Goal: Task Accomplishment & Management: Complete application form

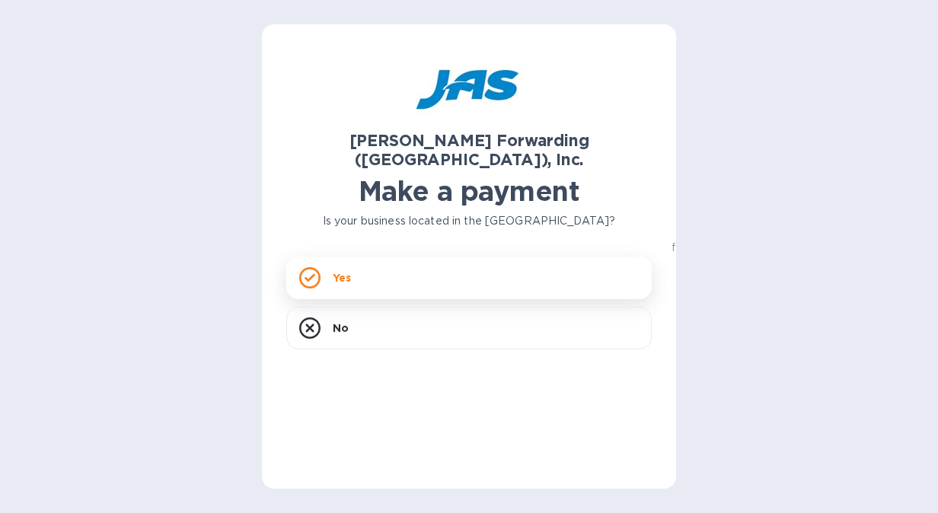
click at [515, 257] on div "Yes" at bounding box center [469, 278] width 366 height 43
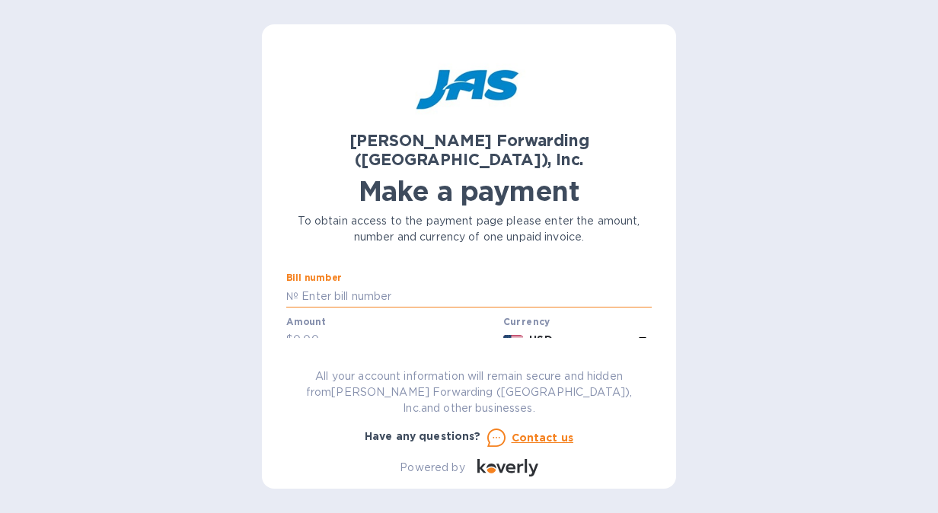
click at [342, 285] on input "text" at bounding box center [475, 296] width 353 height 23
type input "9"
paste input "MIA503379910"
type input "(1) MIA503379910"
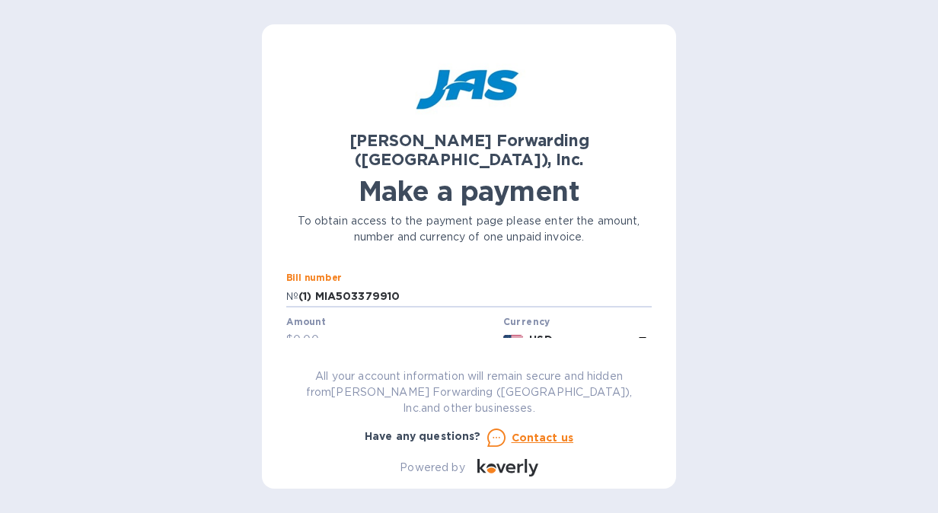
click at [340, 329] on input "text" at bounding box center [395, 340] width 204 height 23
paste input "2,027.55"
type input "2,027.55"
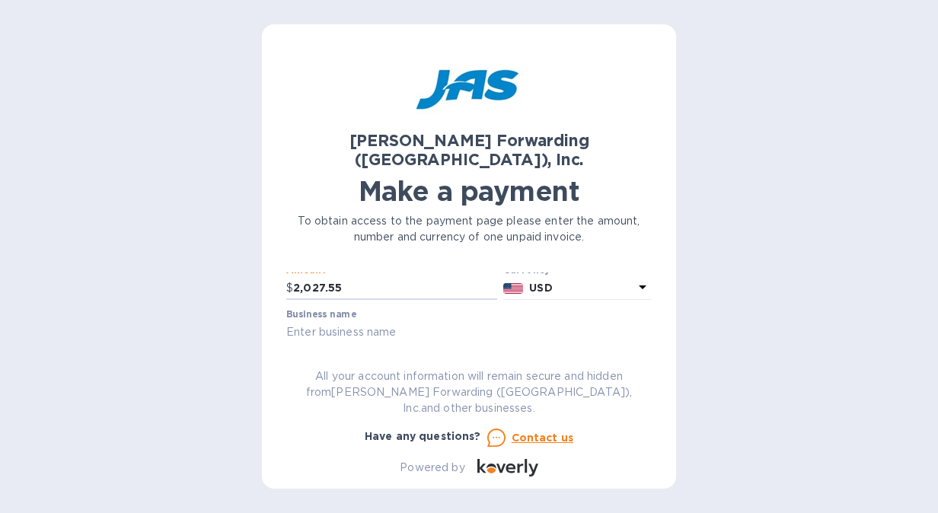
scroll to position [76, 0]
click at [291, 297] on input "text" at bounding box center [469, 308] width 366 height 23
type input "YAMAHA MOTOR DISTRIBUTION LATIN AMERICA INC."
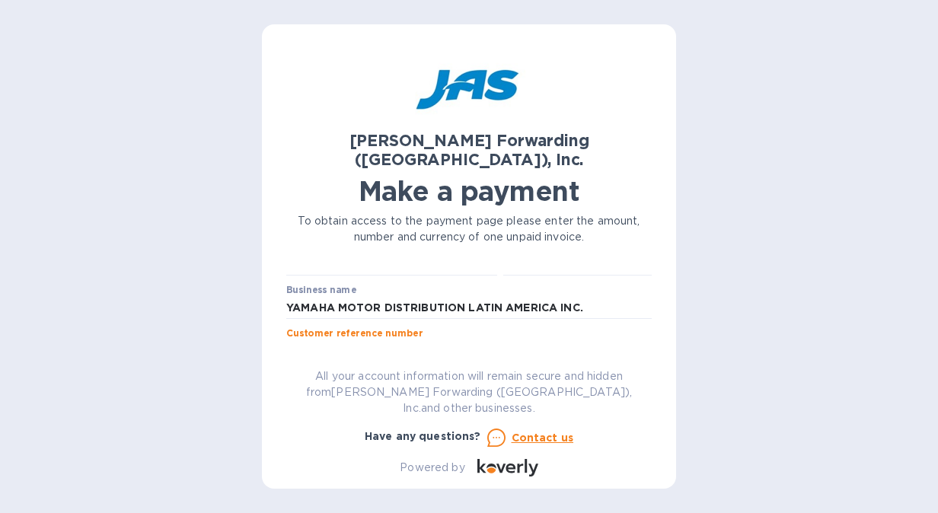
click at [353, 340] on input "text" at bounding box center [469, 351] width 366 height 23
paste input "2,027.55"
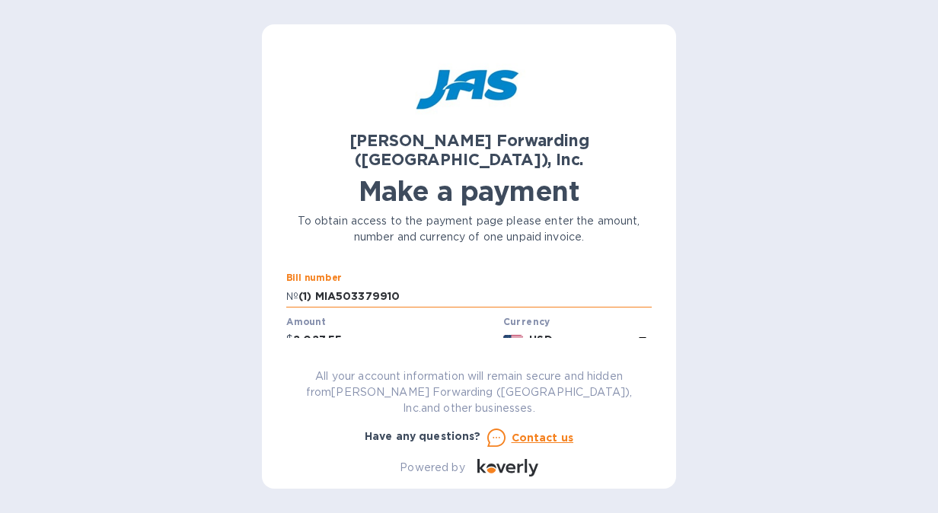
drag, startPoint x: 405, startPoint y: 273, endPoint x: 315, endPoint y: 274, distance: 89.9
click at [315, 285] on input "(1) MIA503379910" at bounding box center [475, 296] width 353 height 23
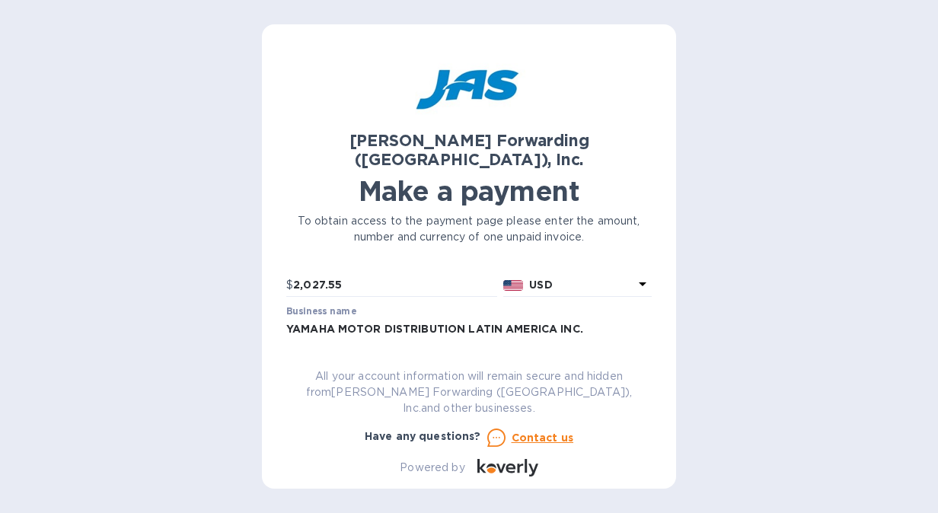
scroll to position [76, 0]
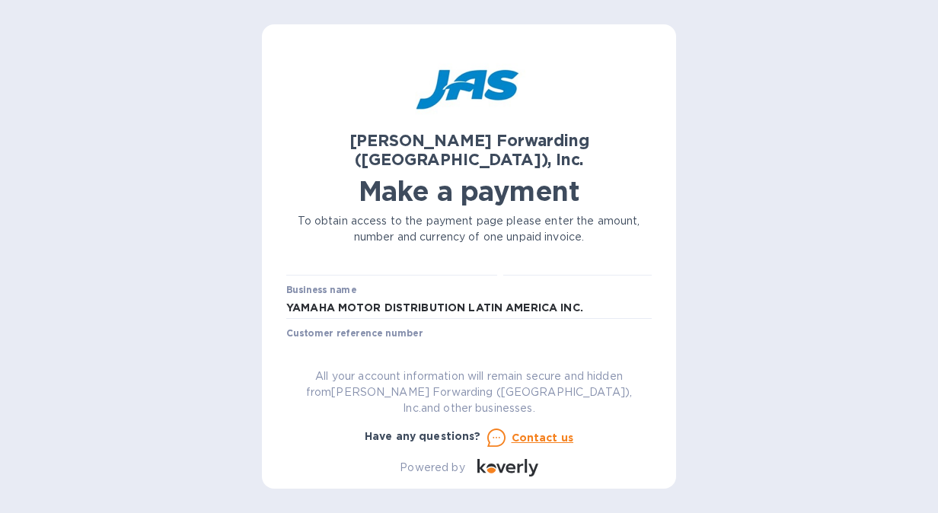
click at [373, 340] on input "INVOICE #" at bounding box center [469, 351] width 366 height 23
paste input "MIA503379910"
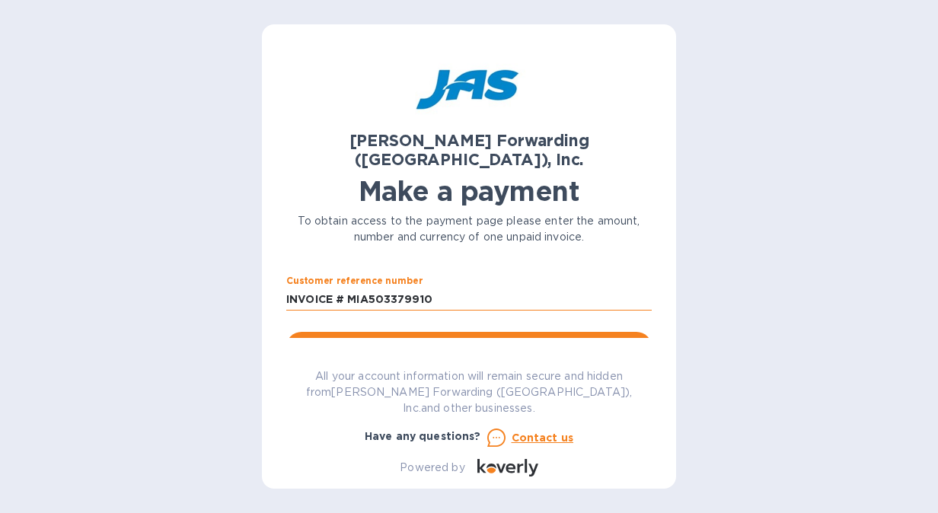
scroll to position [152, 0]
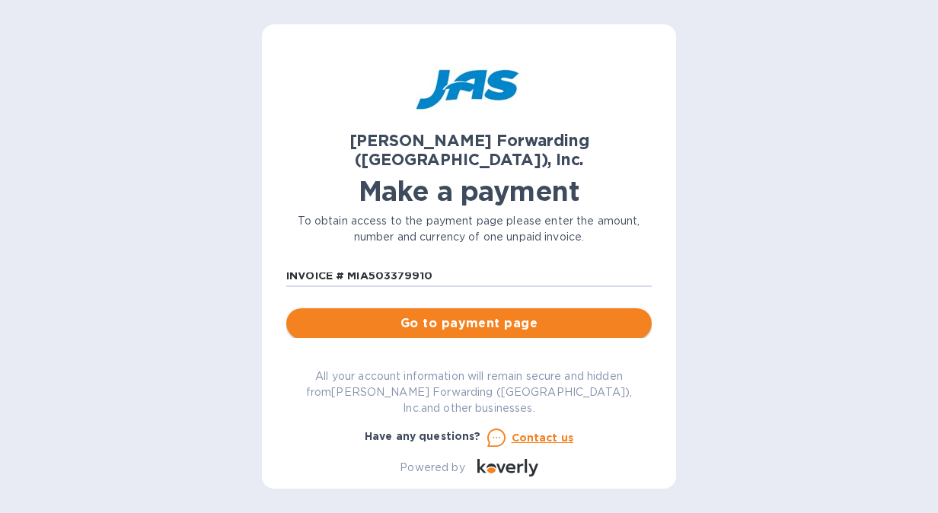
type input "INVOICE # MIA503379910"
click at [497, 315] on span "Go to payment page" at bounding box center [469, 324] width 341 height 18
